Goal: Transaction & Acquisition: Purchase product/service

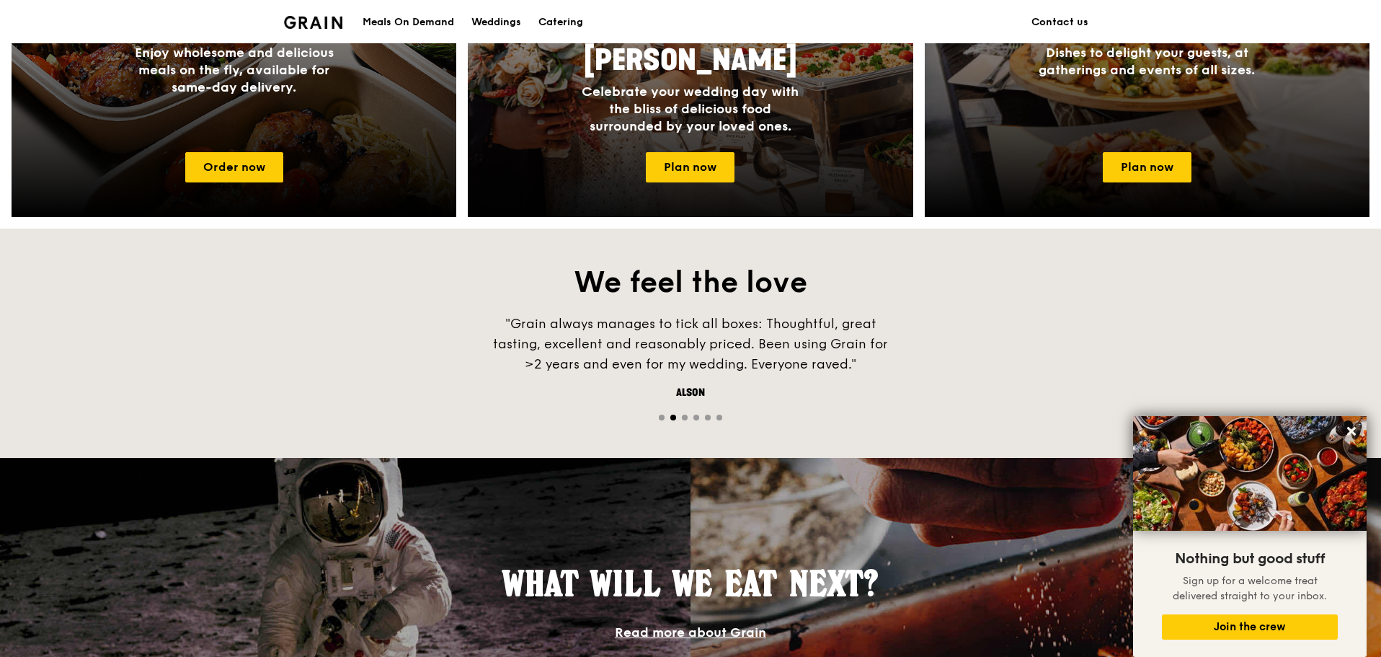
scroll to position [795, 0]
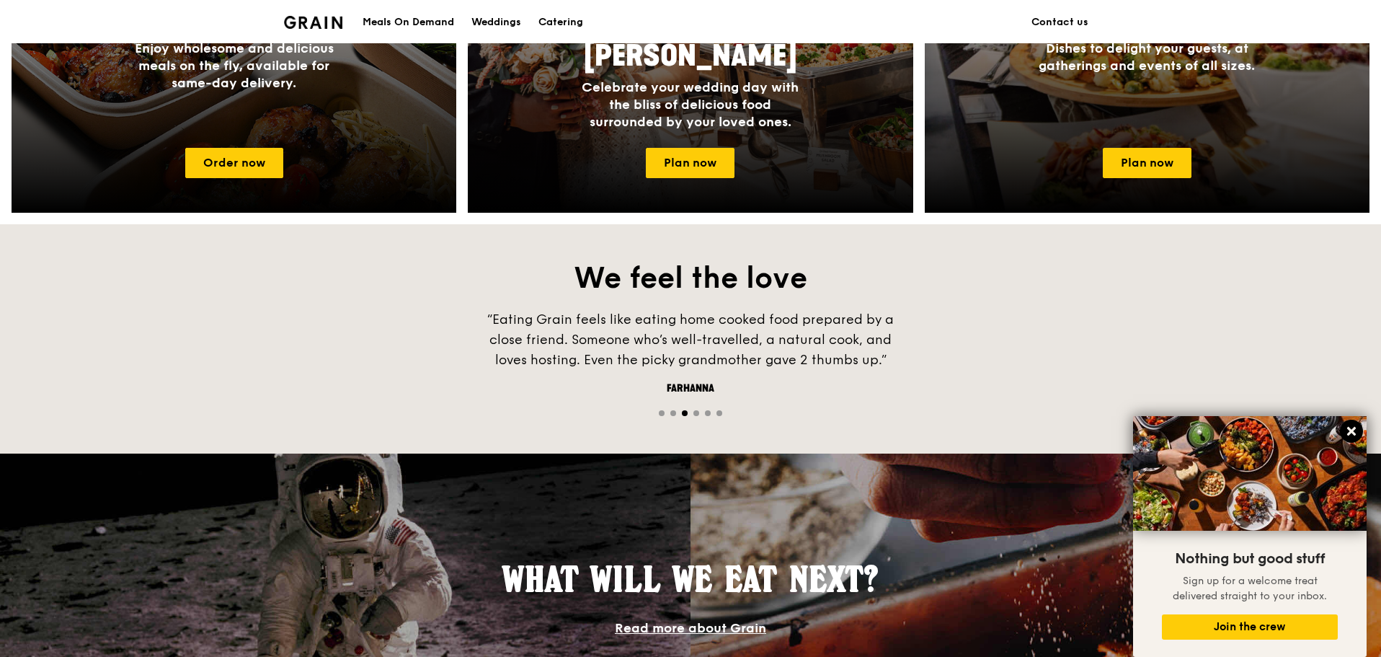
click at [1357, 433] on icon at bounding box center [1351, 431] width 13 height 13
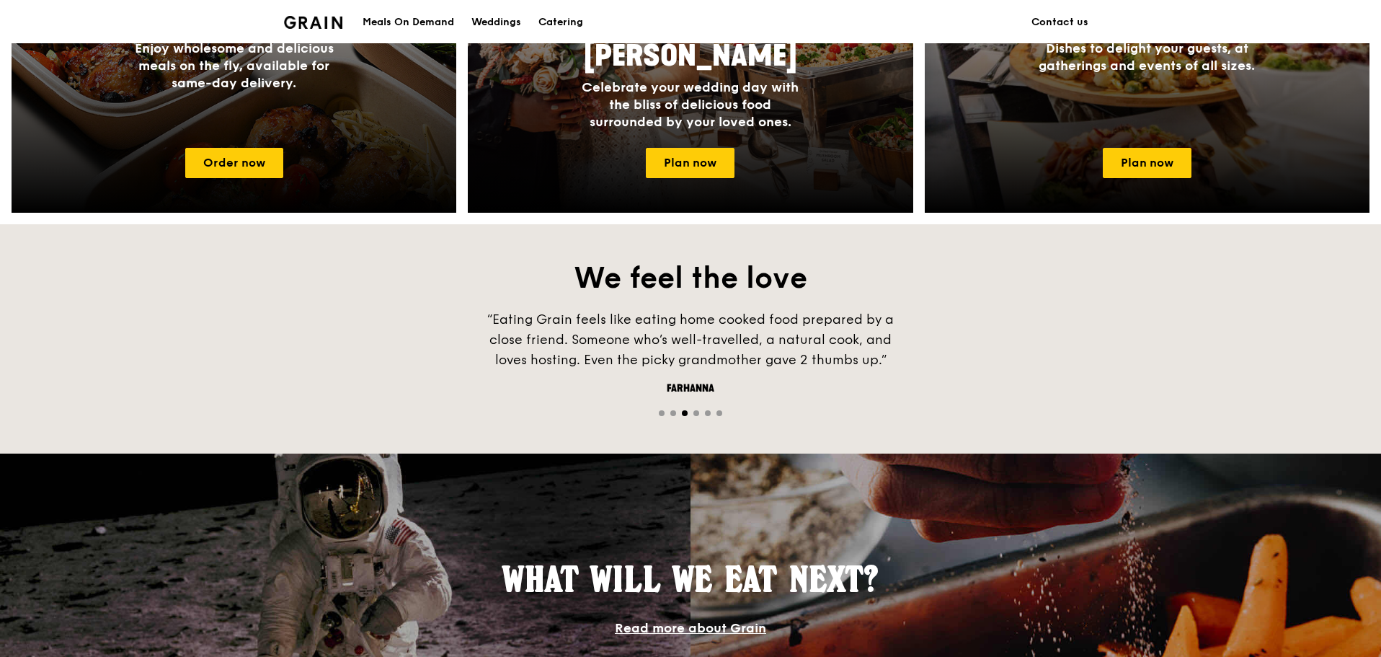
click at [695, 412] on span "Go to slide 4" at bounding box center [696, 413] width 6 height 6
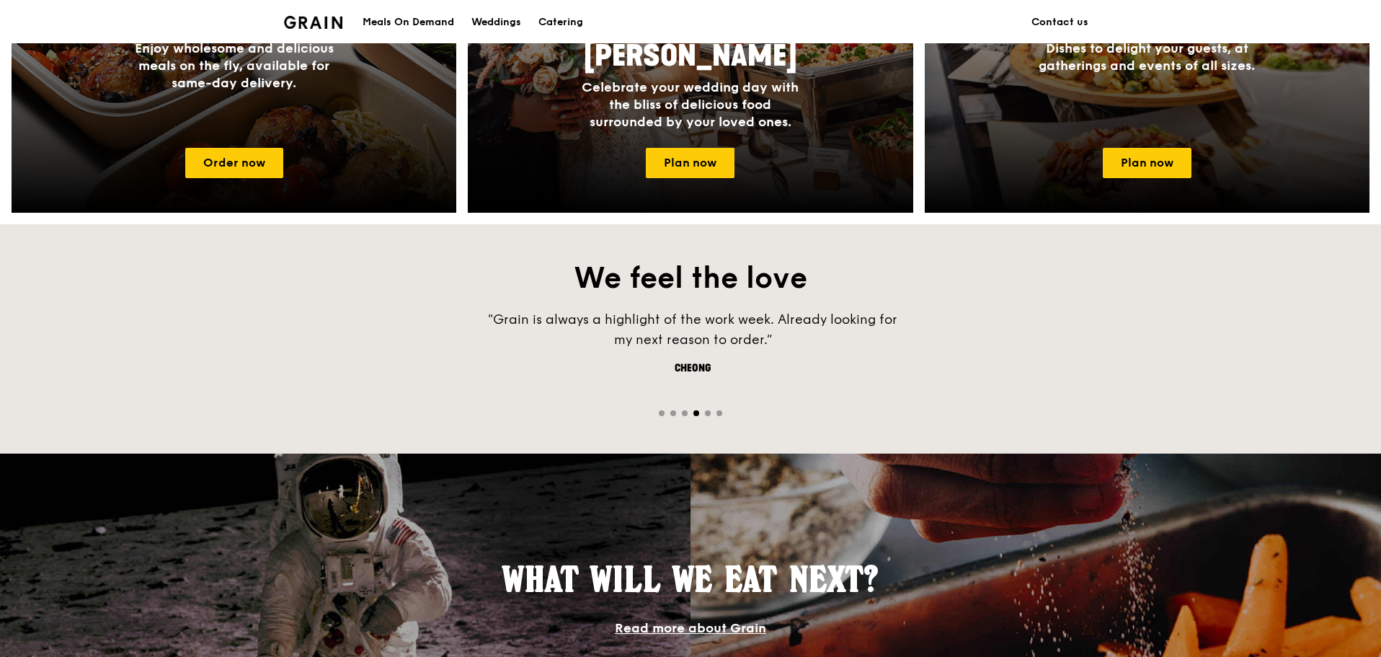
click at [706, 411] on span "Go to slide 5" at bounding box center [708, 413] width 6 height 6
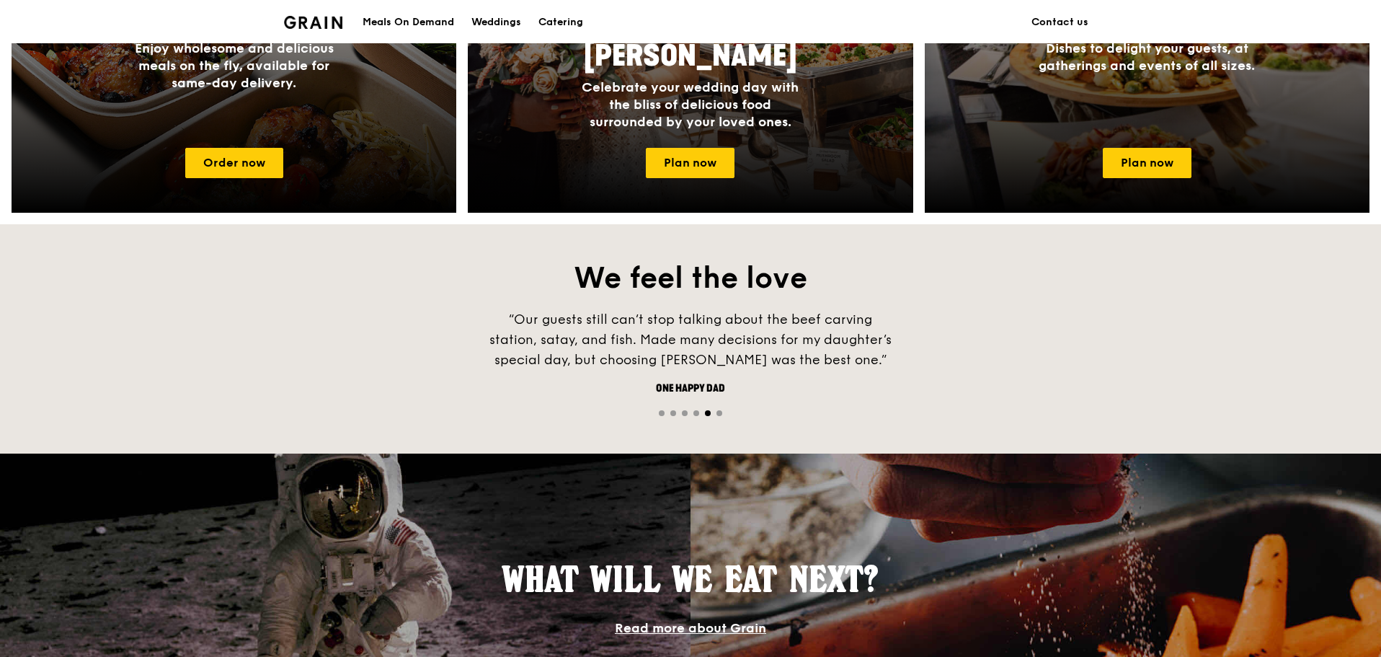
click at [718, 412] on span "Go to slide 6" at bounding box center [720, 413] width 6 height 6
click at [660, 414] on span "Go to slide 1" at bounding box center [662, 413] width 6 height 6
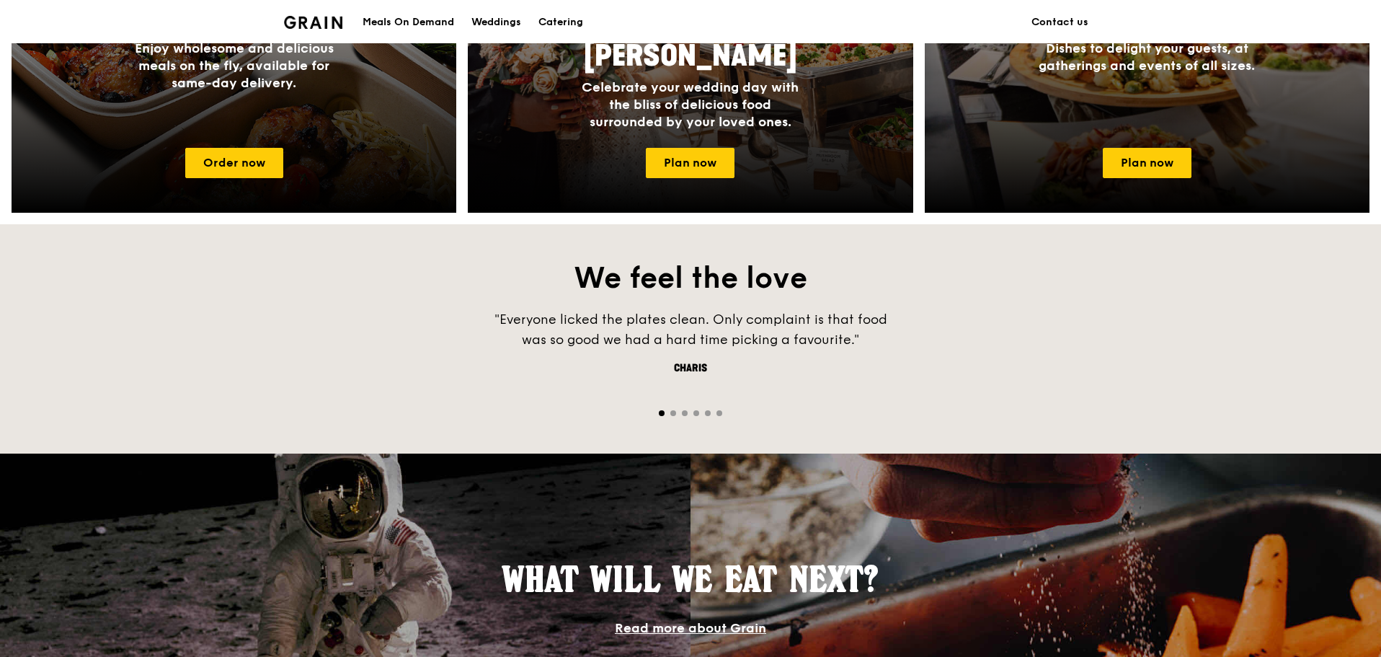
click at [671, 412] on span "Go to slide 2" at bounding box center [673, 413] width 6 height 6
click at [683, 412] on span "Go to slide 3" at bounding box center [685, 413] width 6 height 6
click at [691, 413] on div at bounding box center [690, 412] width 1381 height 14
click at [695, 413] on span "Go to slide 4" at bounding box center [696, 413] width 6 height 6
click at [706, 411] on span "Go to slide 5" at bounding box center [708, 413] width 6 height 6
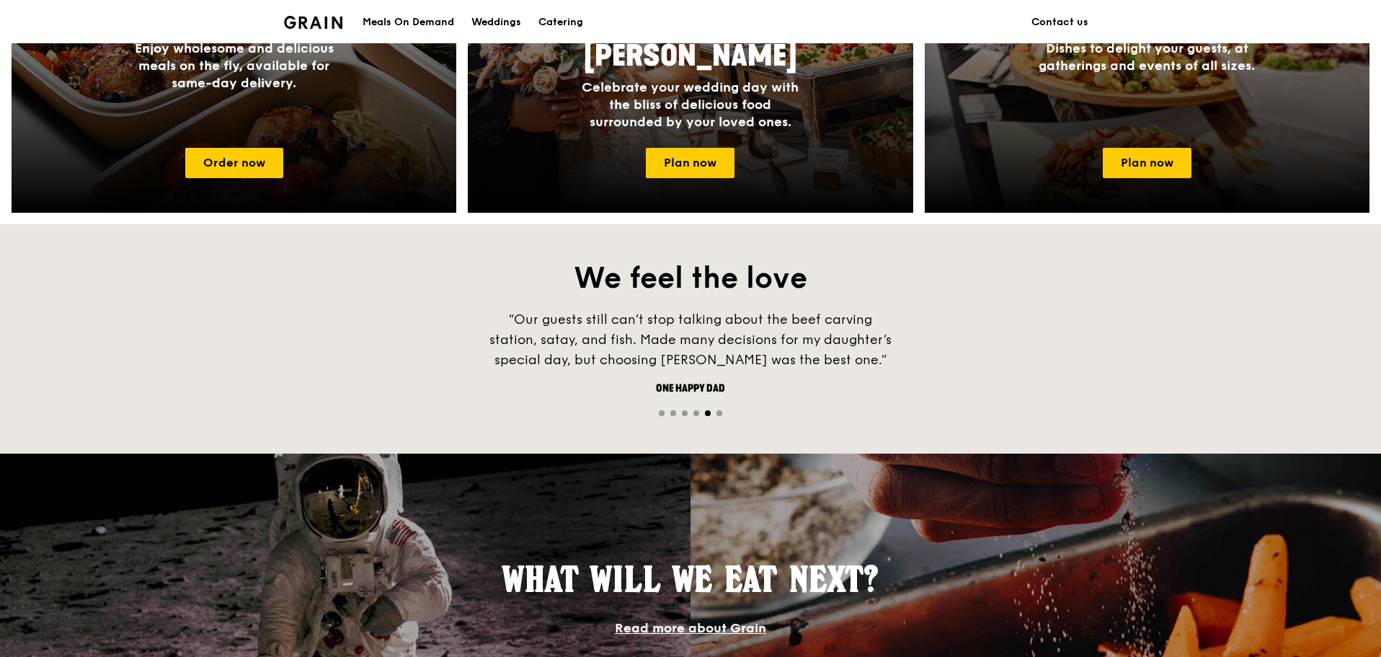
click at [717, 411] on span "Go to slide 6" at bounding box center [720, 413] width 6 height 6
click at [675, 413] on span "Go to slide 2" at bounding box center [673, 413] width 6 height 6
click at [661, 413] on span "Go to slide 1" at bounding box center [662, 413] width 6 height 6
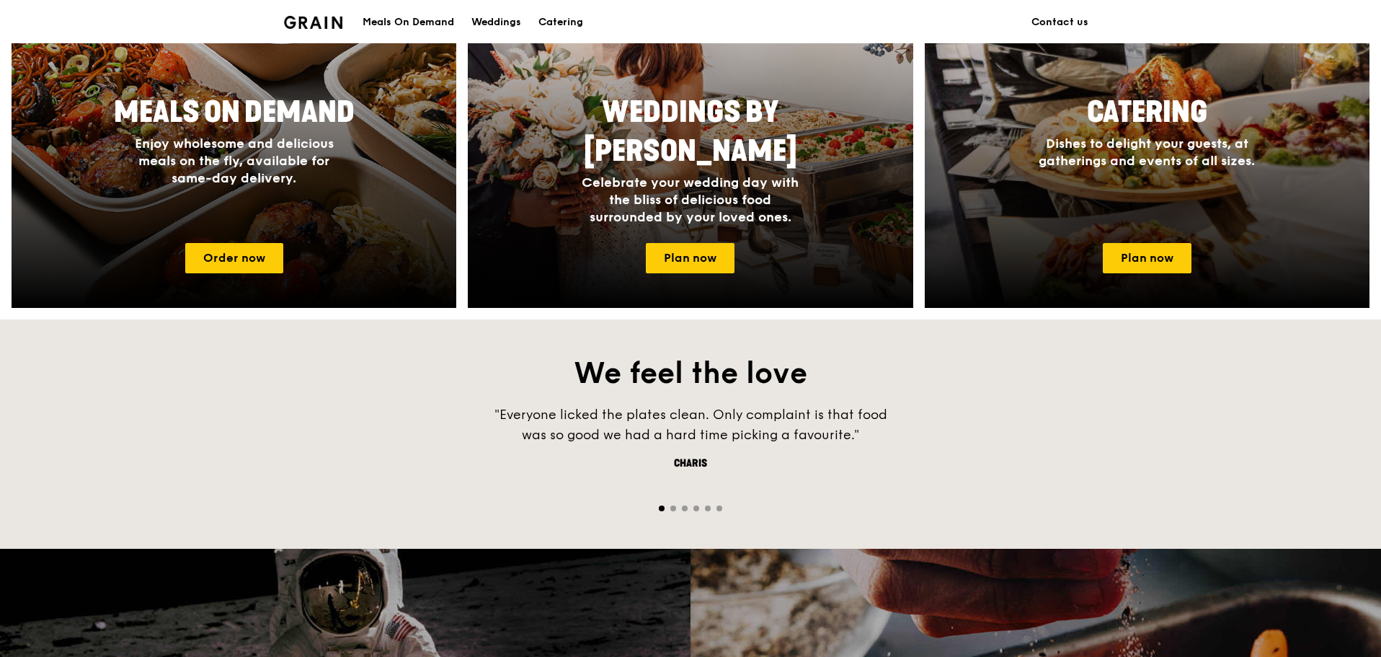
scroll to position [647, 0]
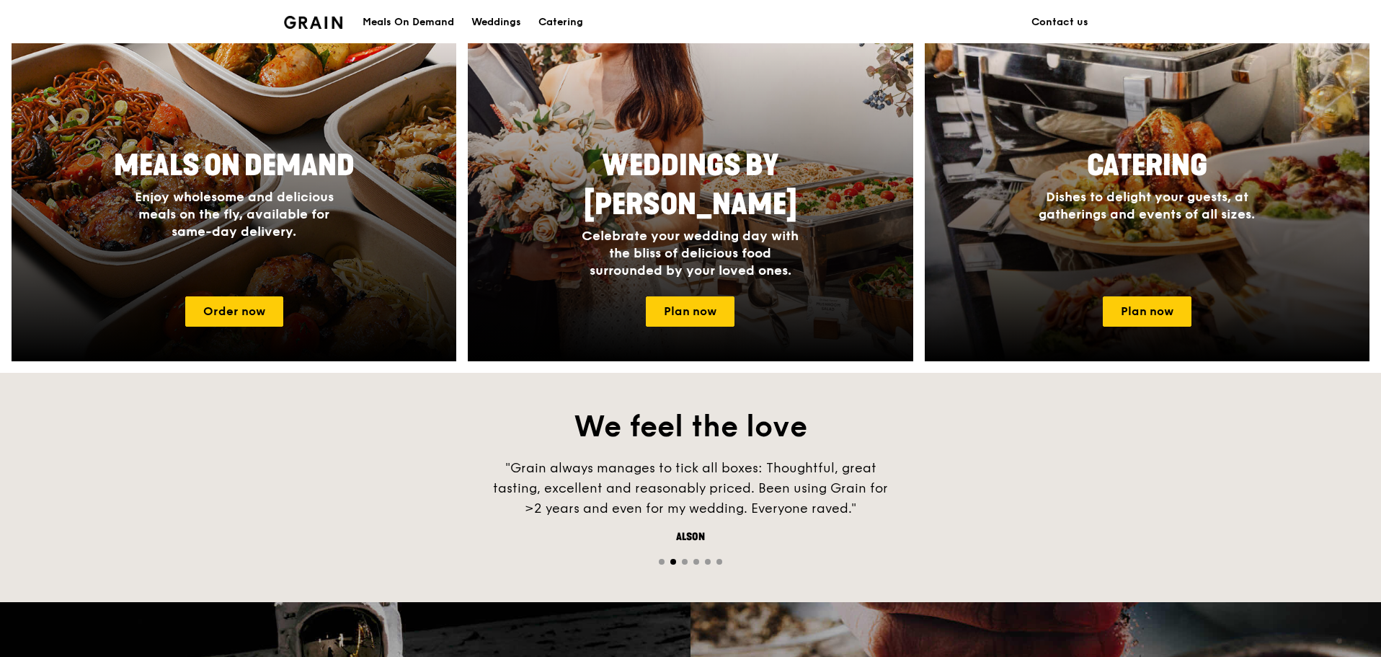
click at [396, 21] on div "Meals On Demand" at bounding box center [409, 22] width 92 height 43
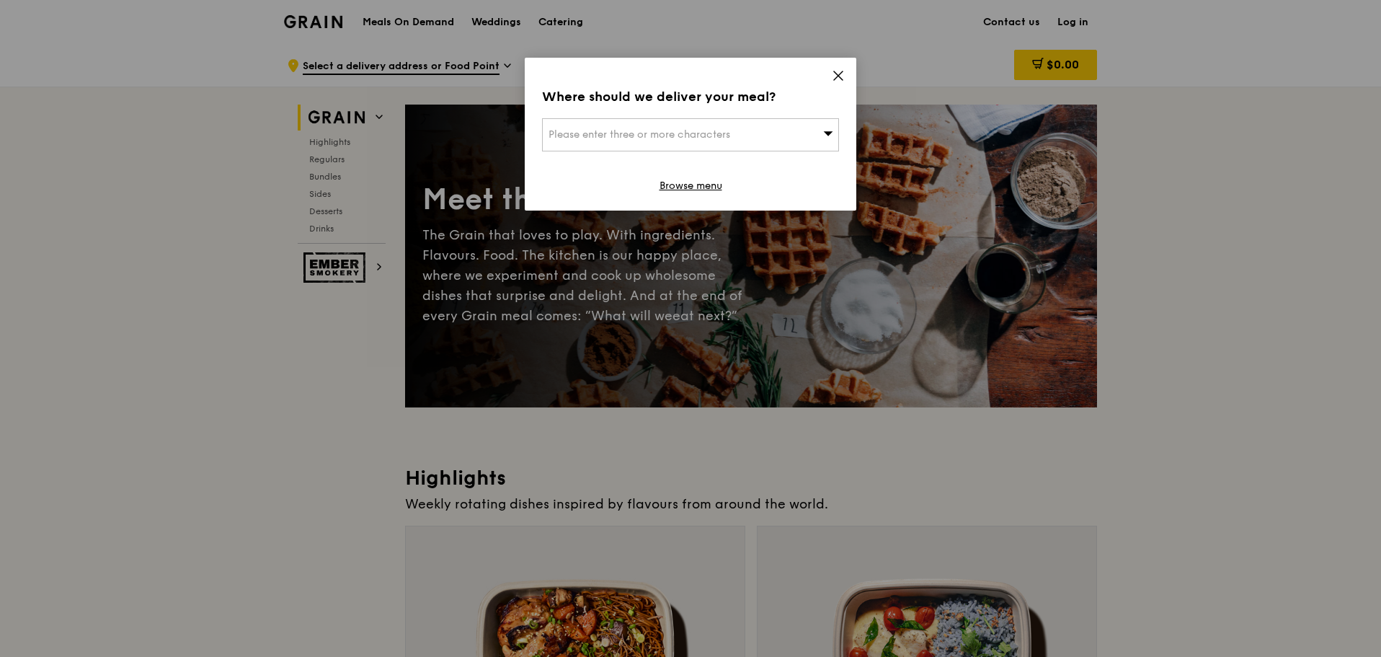
click at [837, 85] on span at bounding box center [838, 78] width 13 height 16
